Goal: Transaction & Acquisition: Purchase product/service

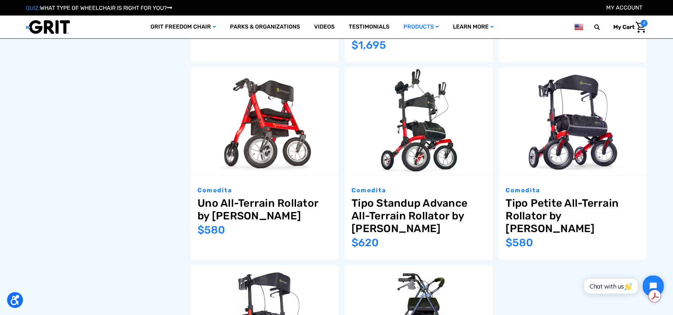
scroll to position [459, 0]
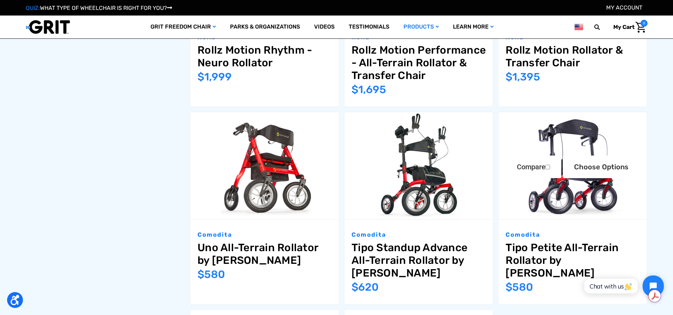
click at [533, 242] on link "Tipo Petite All-Terrain Rollator by [PERSON_NAME]" at bounding box center [572, 261] width 134 height 38
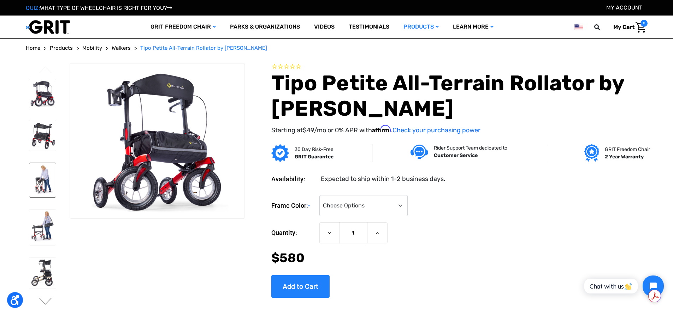
click at [42, 194] on img at bounding box center [42, 180] width 26 height 34
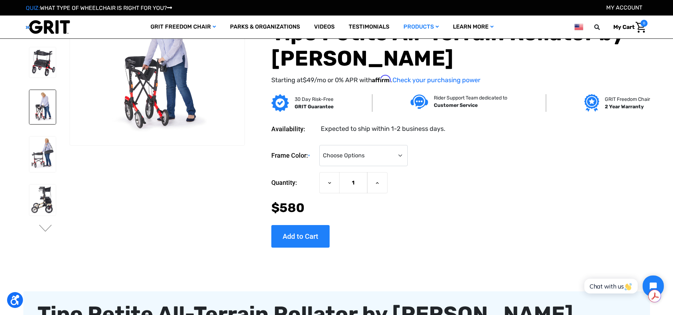
scroll to position [35, 0]
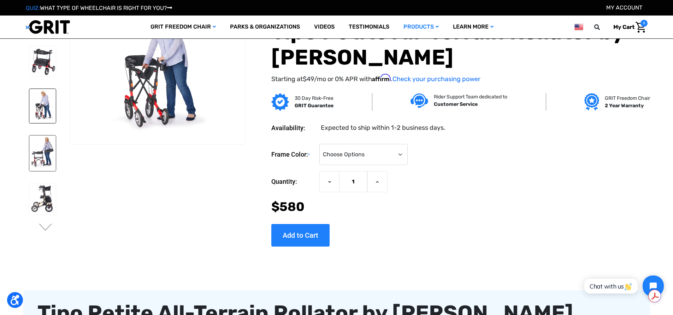
click at [46, 171] on img at bounding box center [42, 154] width 26 height 36
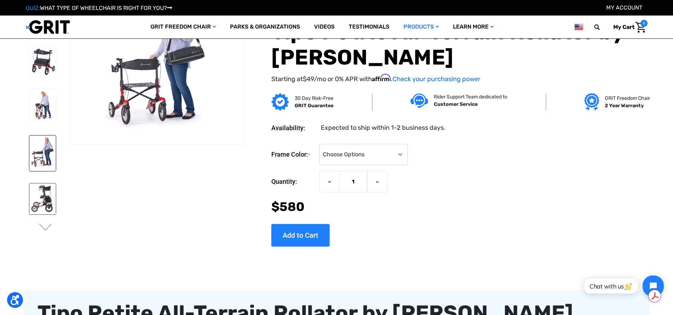
click at [45, 215] on img at bounding box center [42, 199] width 26 height 31
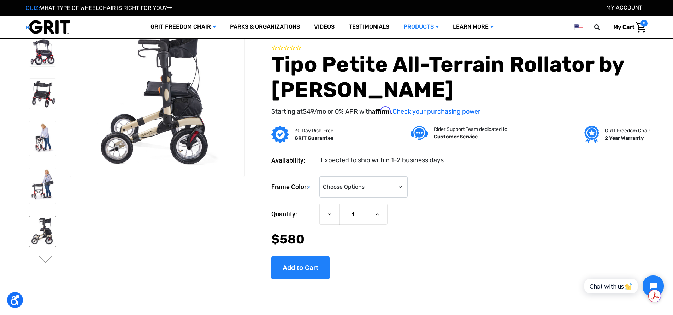
scroll to position [0, 0]
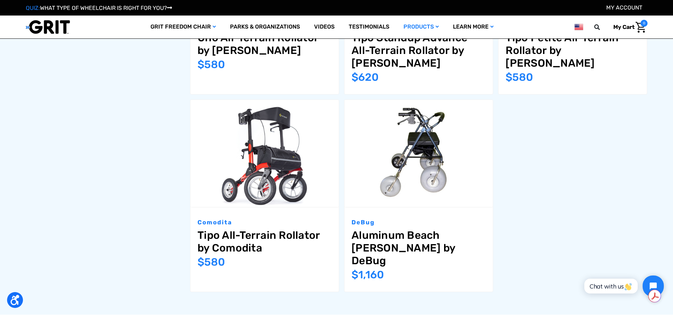
scroll to position [671, 0]
